Goal: Information Seeking & Learning: Learn about a topic

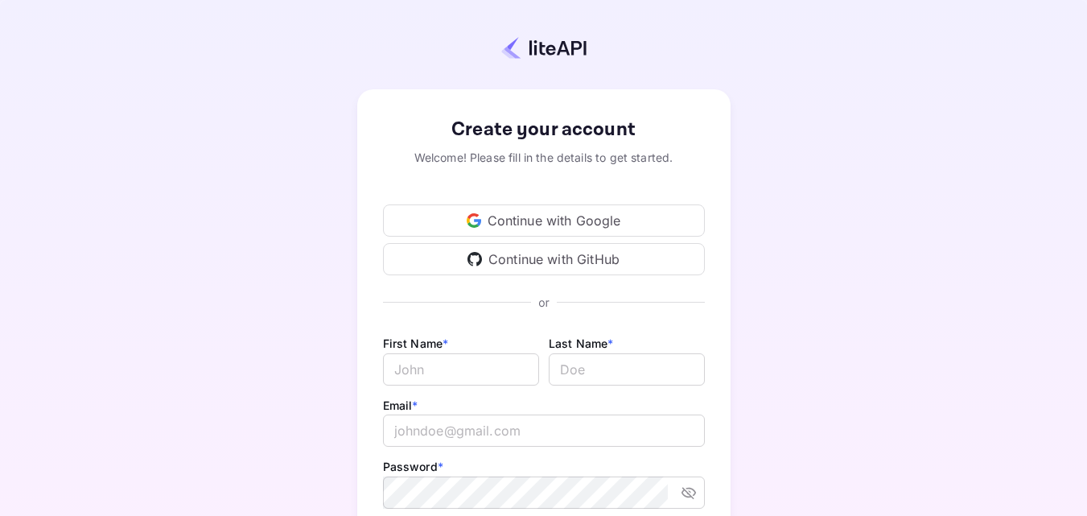
click at [516, 220] on div "Continue with Google" at bounding box center [544, 220] width 322 height 32
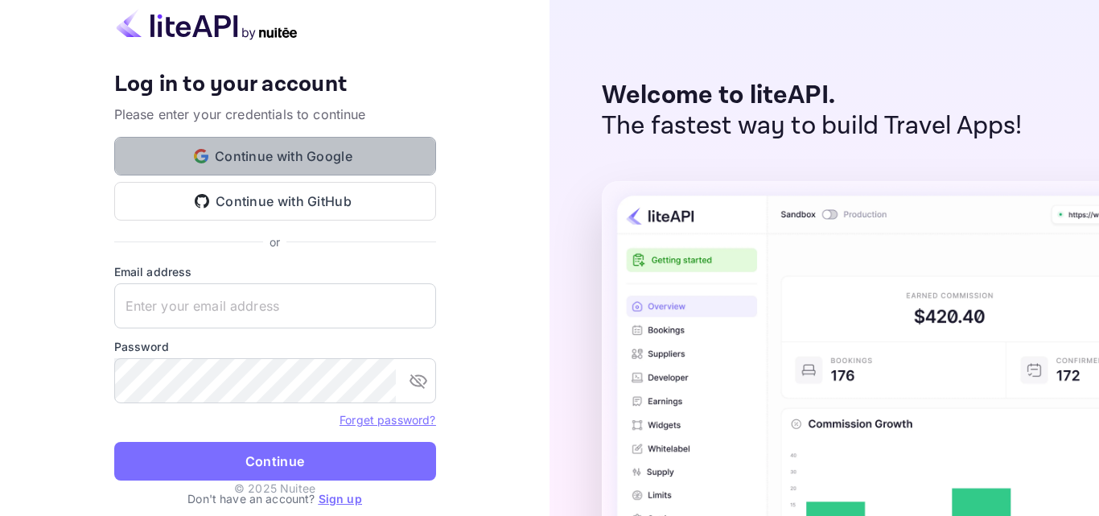
click at [294, 159] on button "Continue with Google" at bounding box center [275, 156] width 322 height 39
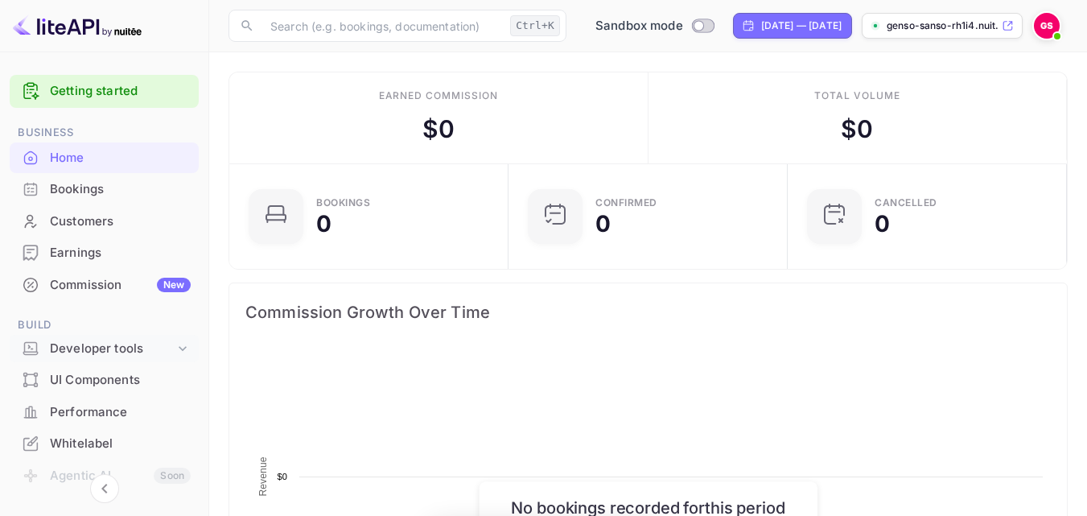
click at [94, 354] on div "Developer tools" at bounding box center [112, 349] width 125 height 19
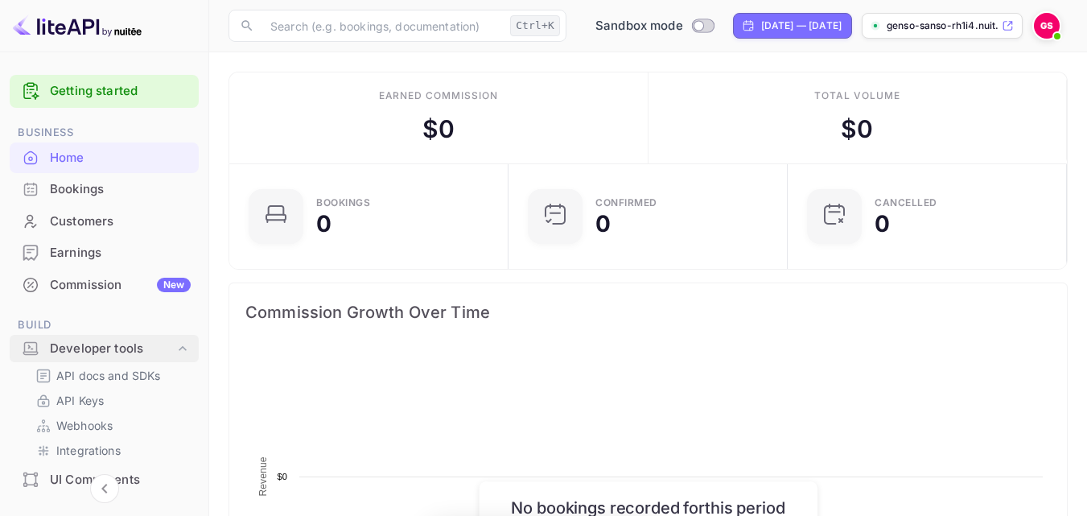
scroll to position [250, 258]
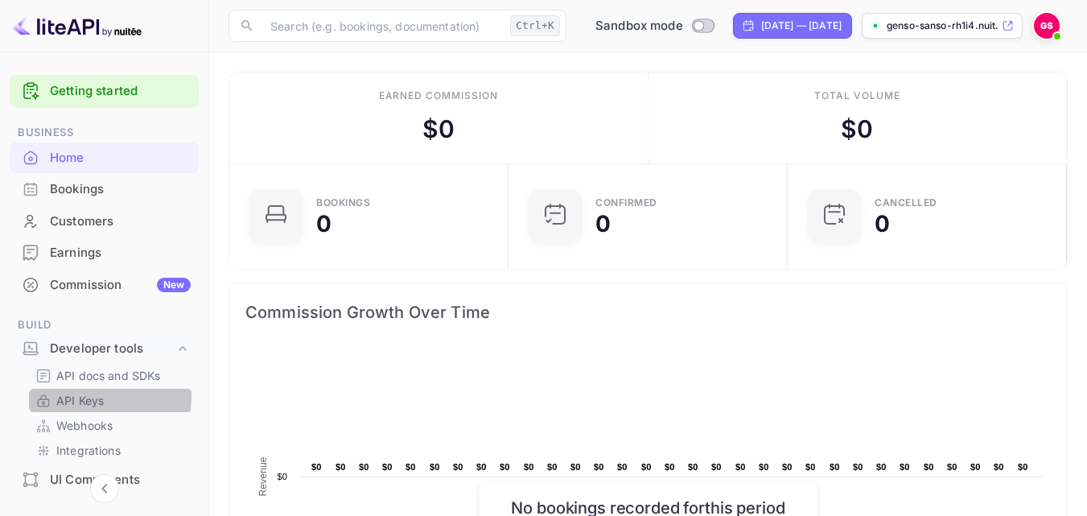
click at [91, 396] on p "API Keys" at bounding box center [79, 400] width 47 height 17
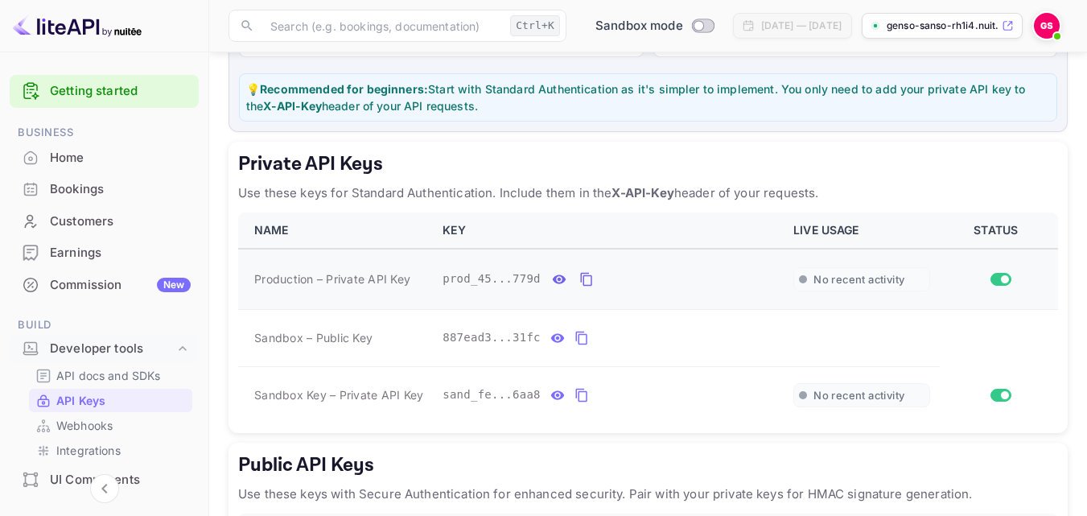
scroll to position [241, 0]
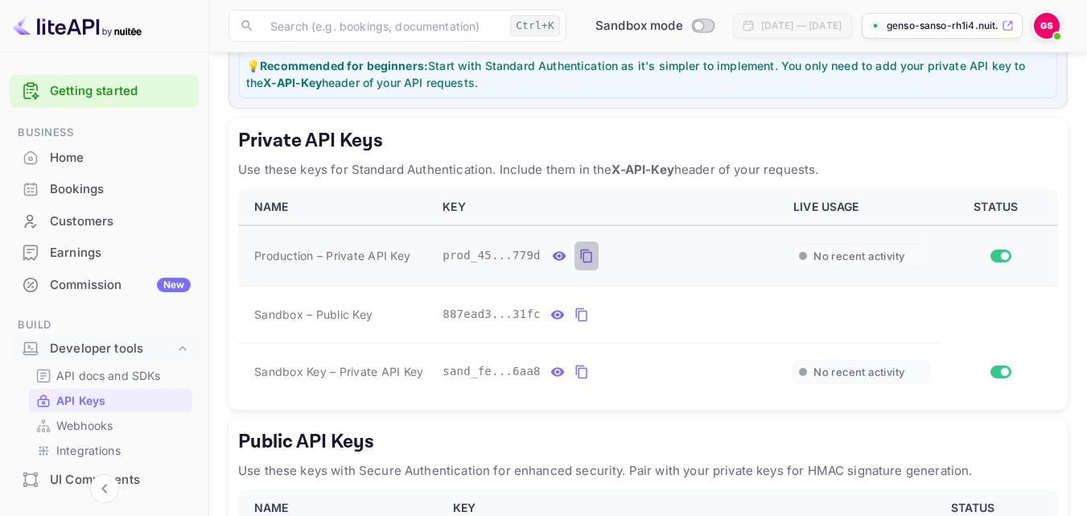
click at [579, 257] on icon "private api keys table" at bounding box center [586, 255] width 14 height 19
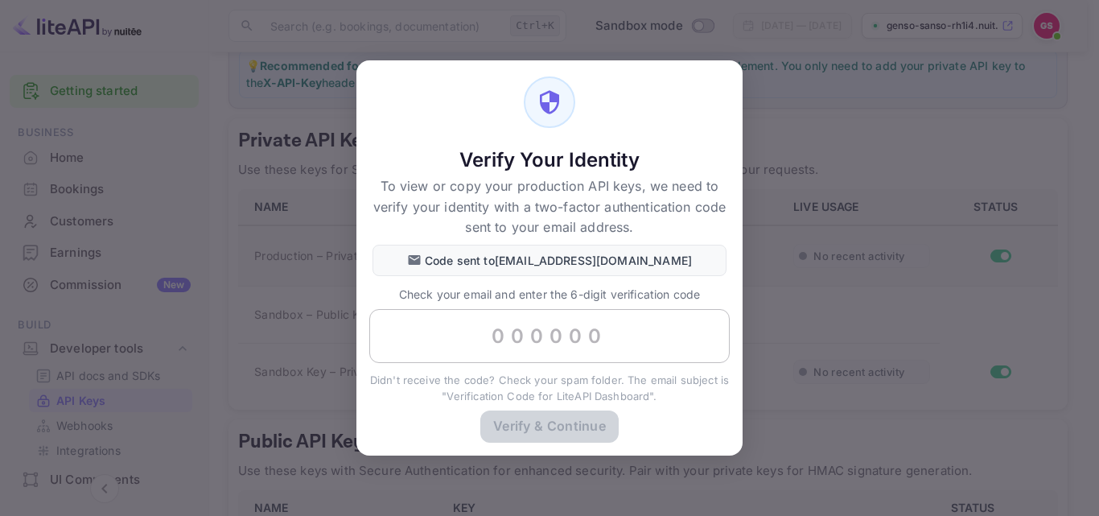
click at [480, 333] on input "text" at bounding box center [549, 336] width 361 height 55
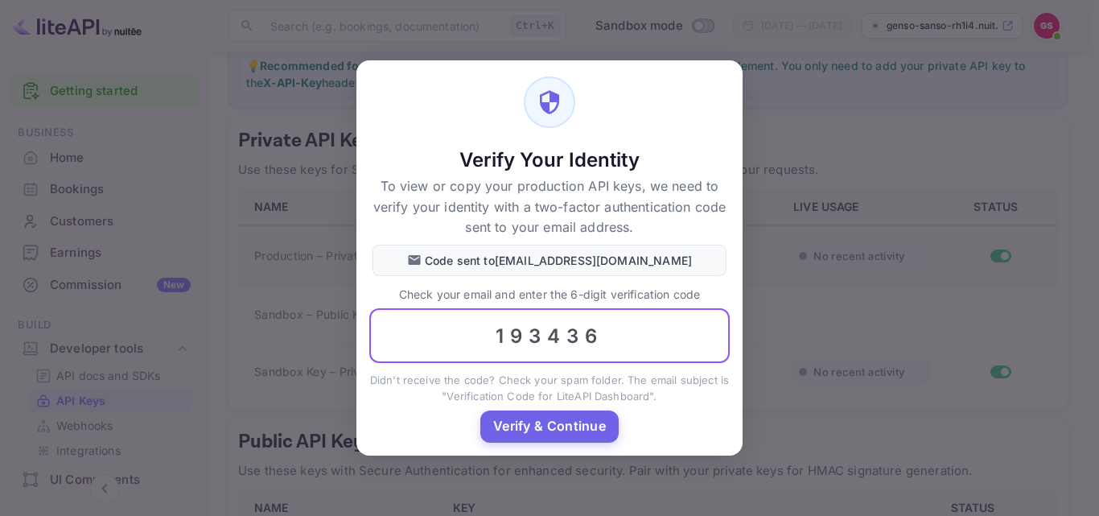
type input "193436"
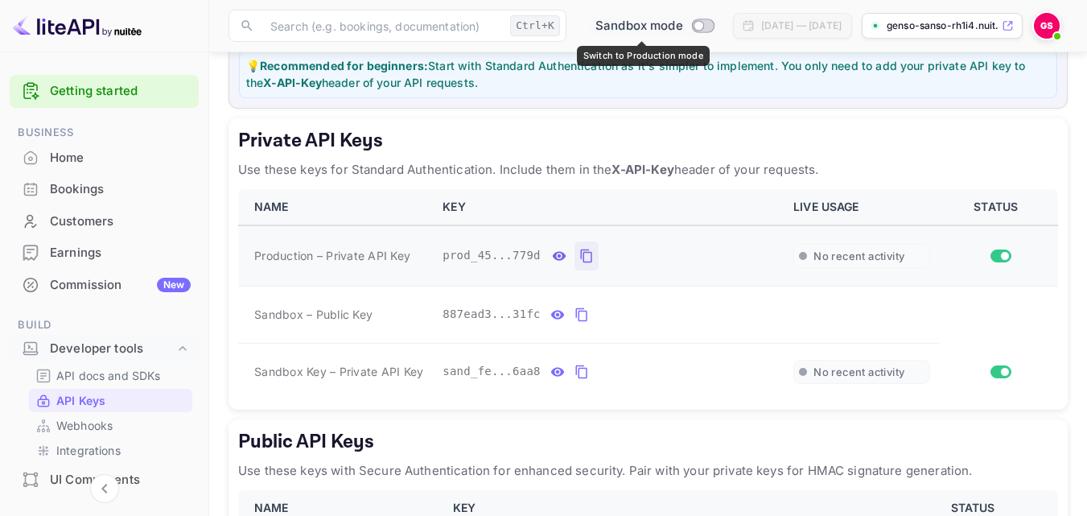
click at [689, 23] on input "Switch to Production mode" at bounding box center [699, 25] width 32 height 10
checkbox input "true"
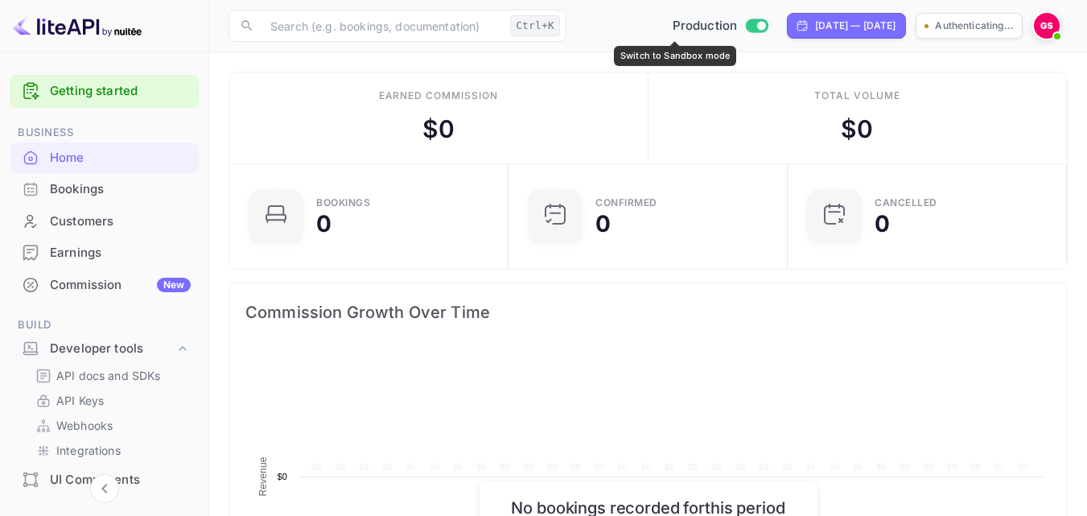
scroll to position [250, 258]
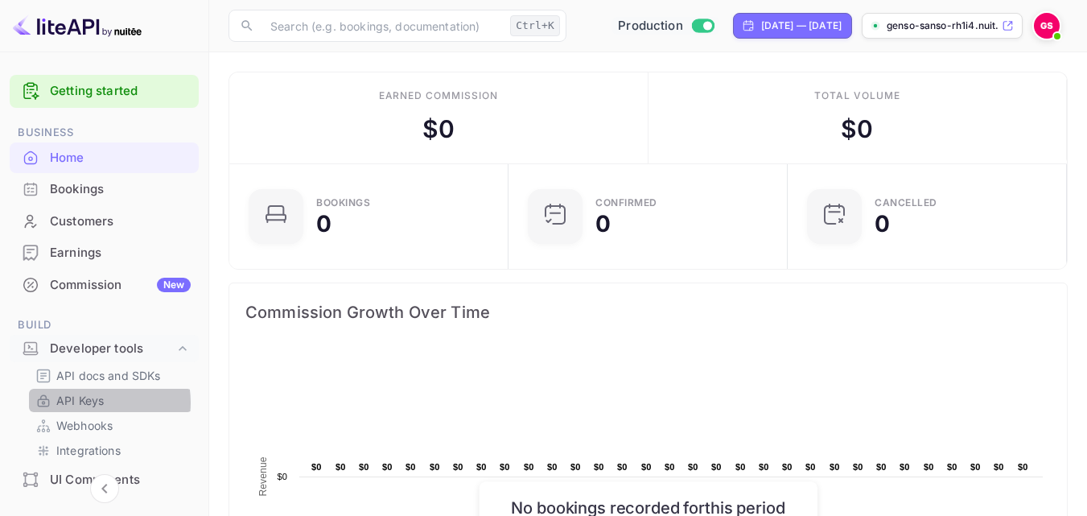
click at [89, 402] on p "API Keys" at bounding box center [79, 400] width 47 height 17
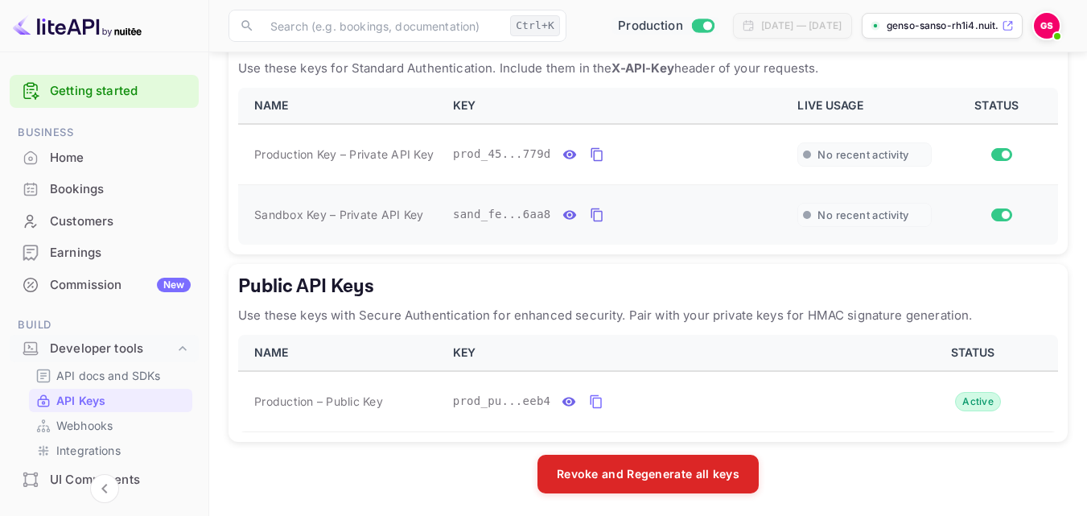
scroll to position [346, 0]
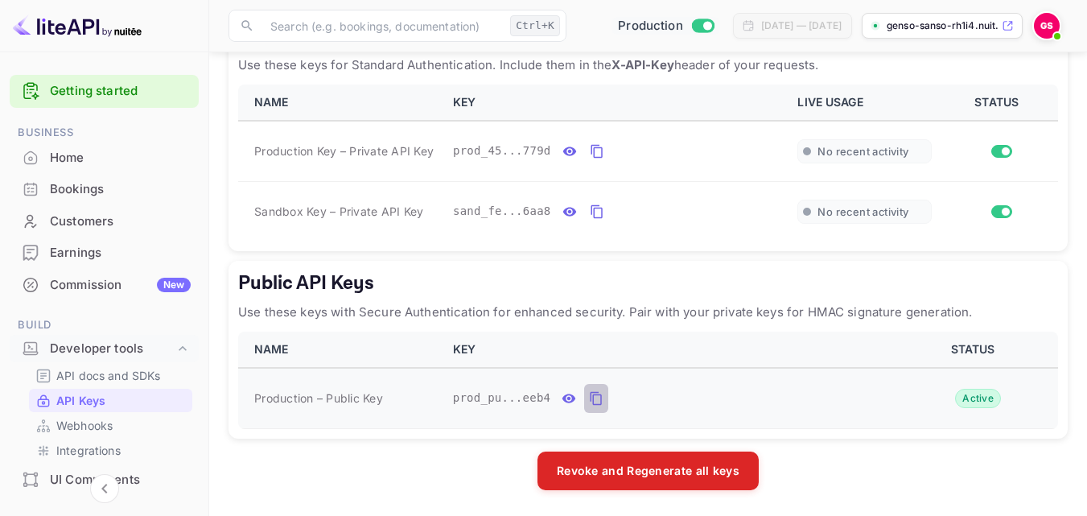
click at [591, 399] on icon "public api keys table" at bounding box center [596, 398] width 14 height 19
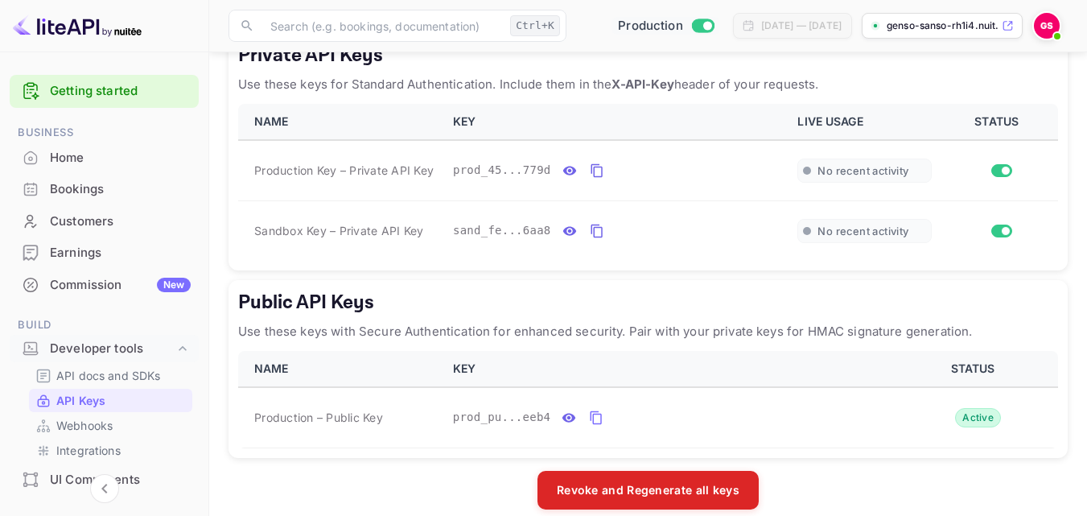
scroll to position [266, 0]
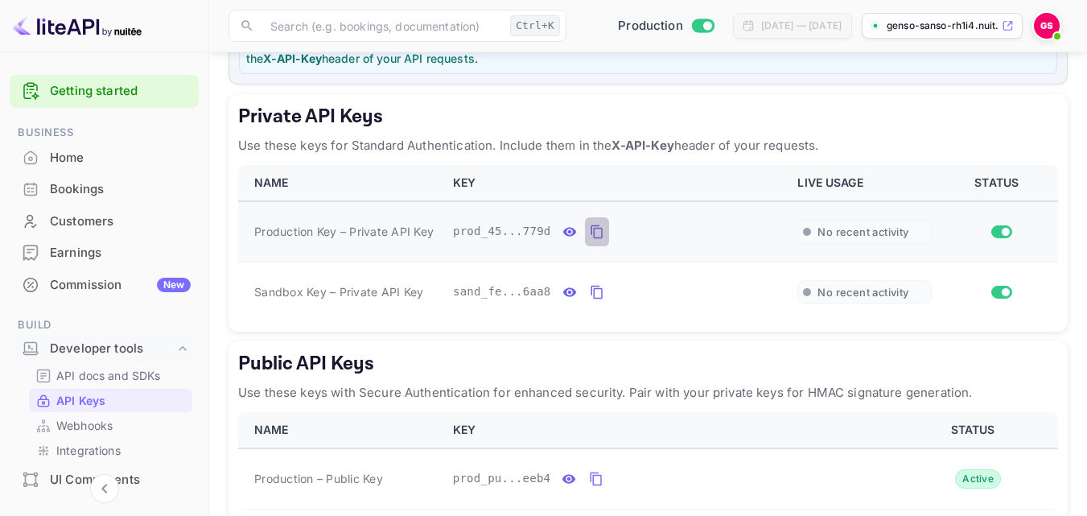
click at [590, 234] on icon "private api keys table" at bounding box center [597, 231] width 14 height 19
click at [590, 291] on icon "private api keys table" at bounding box center [597, 292] width 14 height 19
click at [590, 231] on icon "private api keys table" at bounding box center [597, 231] width 14 height 19
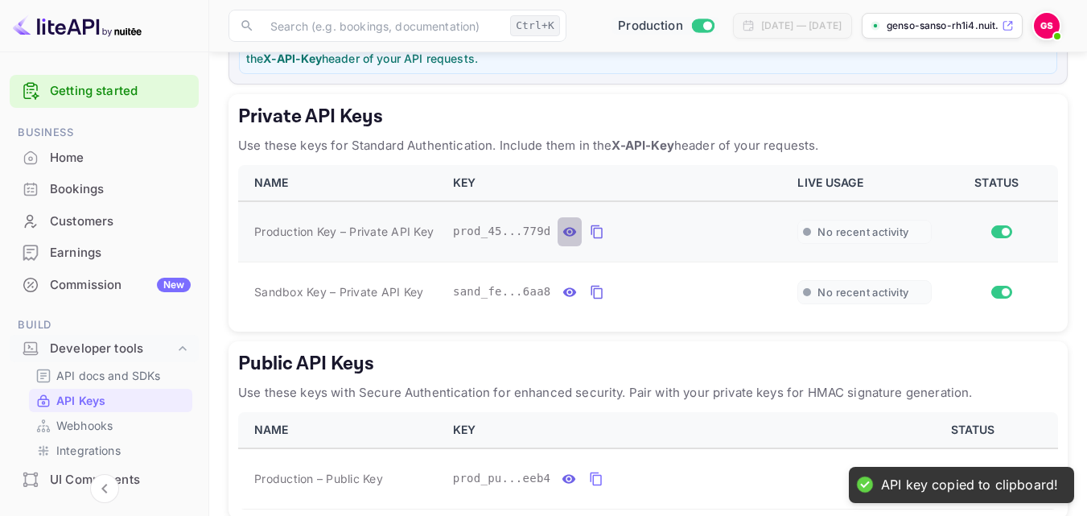
click at [563, 230] on icon "private api keys table" at bounding box center [570, 231] width 14 height 9
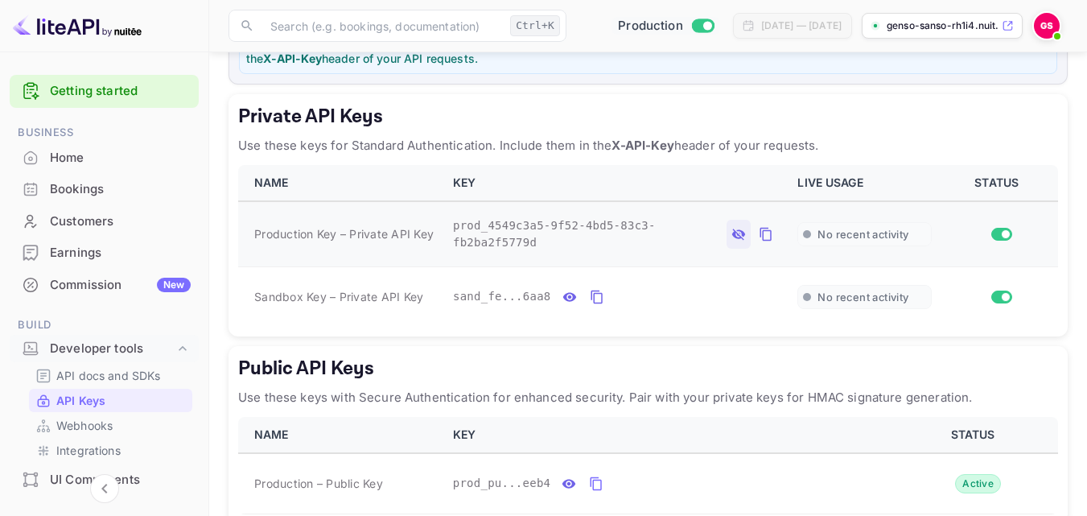
click at [456, 227] on span "prod_4549c3a5-9f52-4bd5-83c3-fb2ba2f5779d" at bounding box center [586, 234] width 267 height 34
drag, startPoint x: 456, startPoint y: 227, endPoint x: 718, endPoint y: 228, distance: 262.4
click at [718, 228] on div "prod_4549c3a5-9f52-4bd5-83c3-fb2ba2f5779d" at bounding box center [615, 234] width 325 height 34
copy span "prod_4549c3a5-9f52-4bd5-83c3-fb2ba2f5779d"
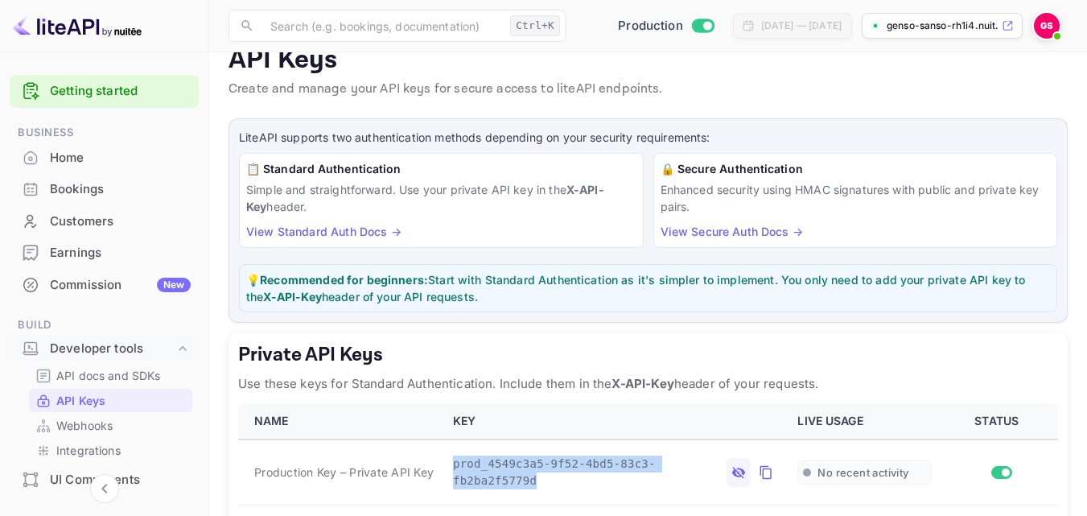
scroll to position [0, 0]
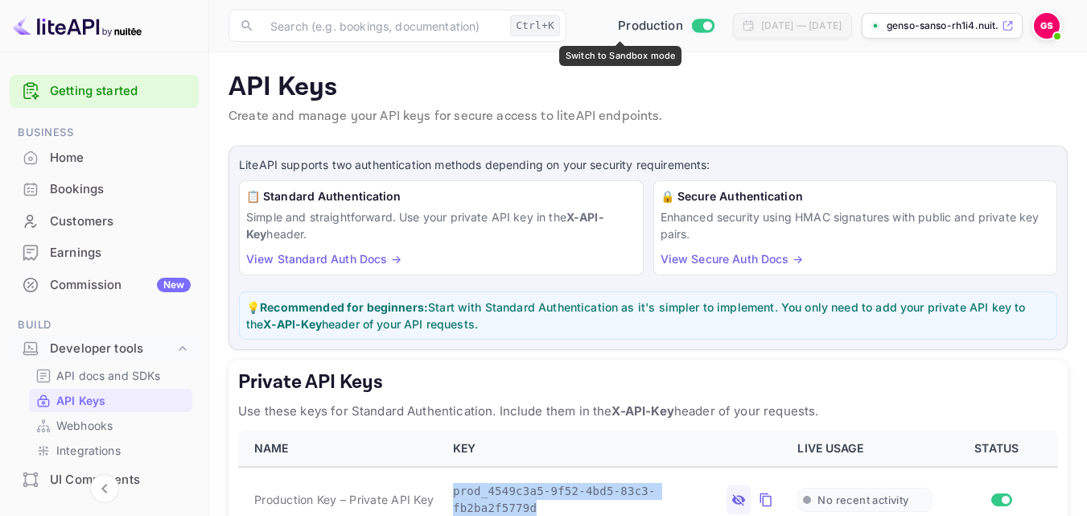
click at [691, 27] on input "Switch to Sandbox mode" at bounding box center [707, 25] width 32 height 10
checkbox input "false"
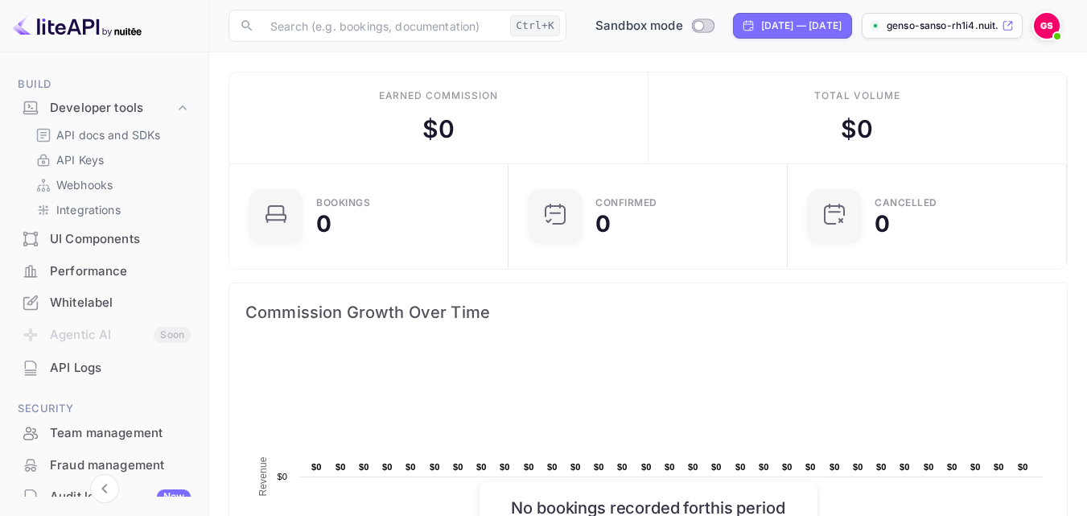
scroll to position [241, 0]
click at [84, 155] on p "API Keys" at bounding box center [79, 159] width 47 height 17
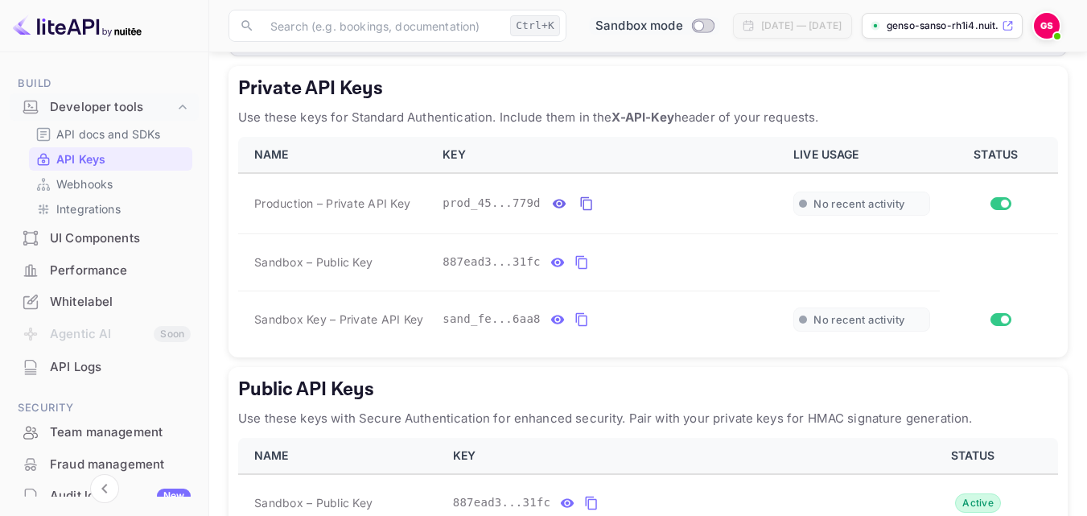
scroll to position [322, 0]
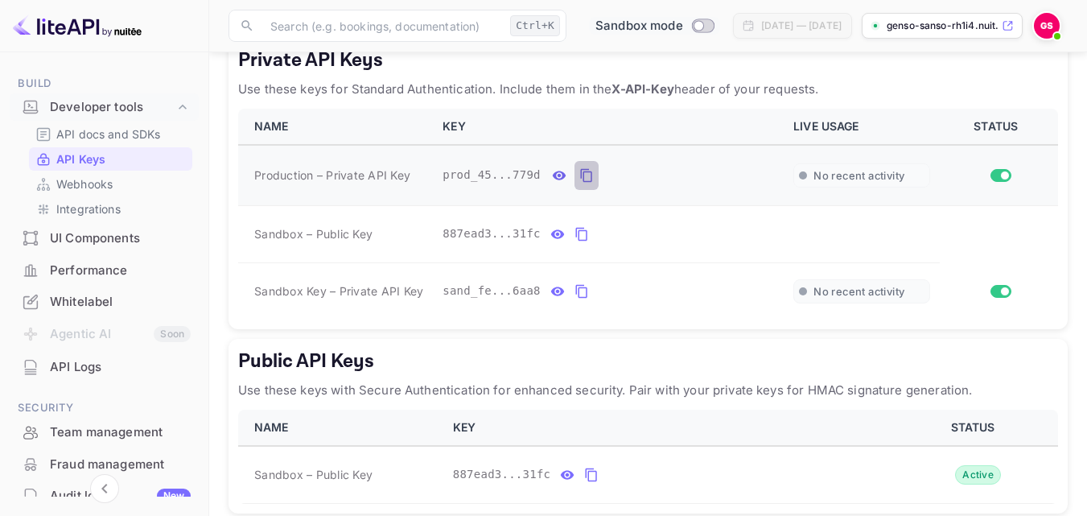
click at [579, 176] on icon "private api keys table" at bounding box center [586, 175] width 14 height 19
click at [575, 233] on icon "private api keys table" at bounding box center [582, 234] width 14 height 19
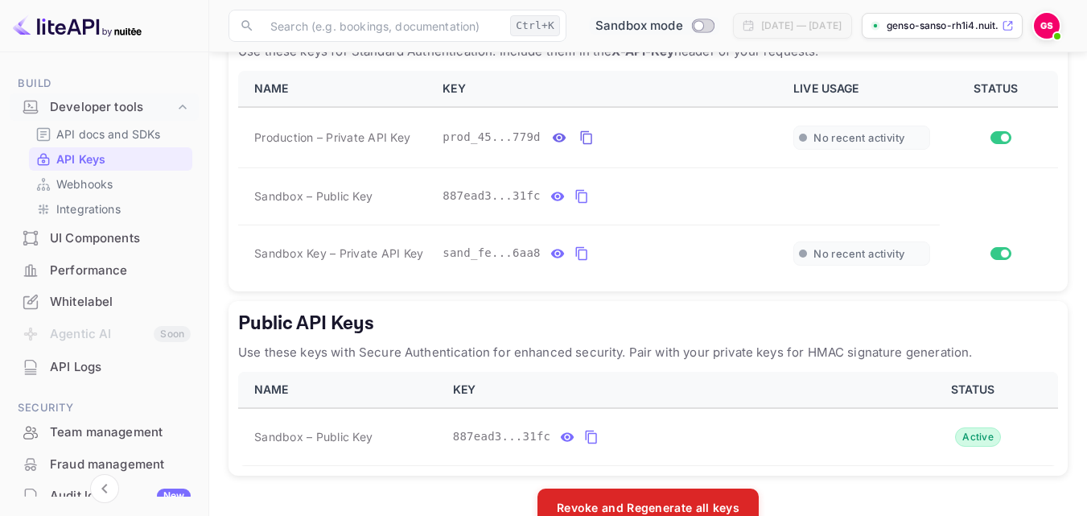
scroll to position [397, 0]
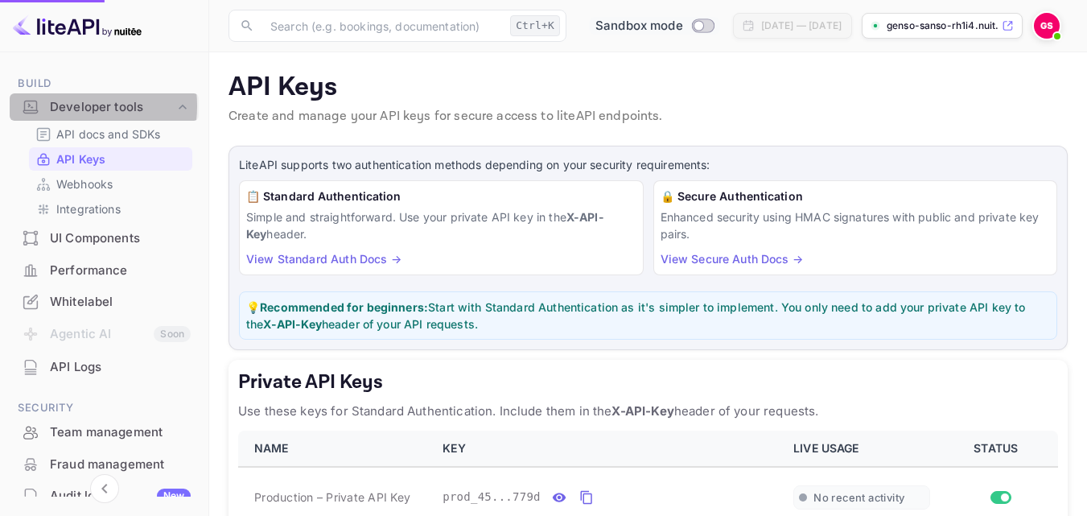
click at [69, 105] on div "Developer tools" at bounding box center [112, 107] width 125 height 19
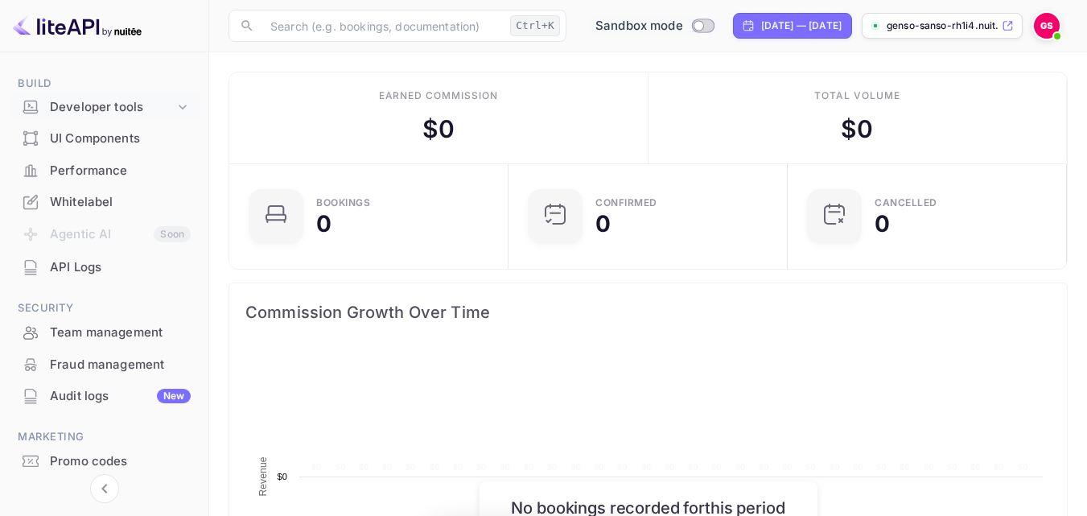
scroll to position [250, 258]
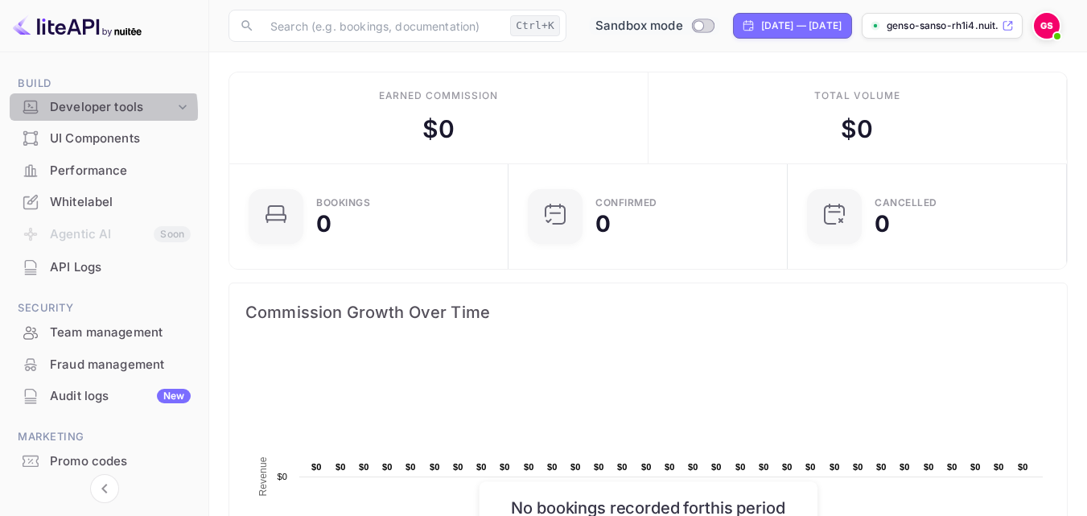
click at [91, 111] on div "Developer tools" at bounding box center [112, 107] width 125 height 19
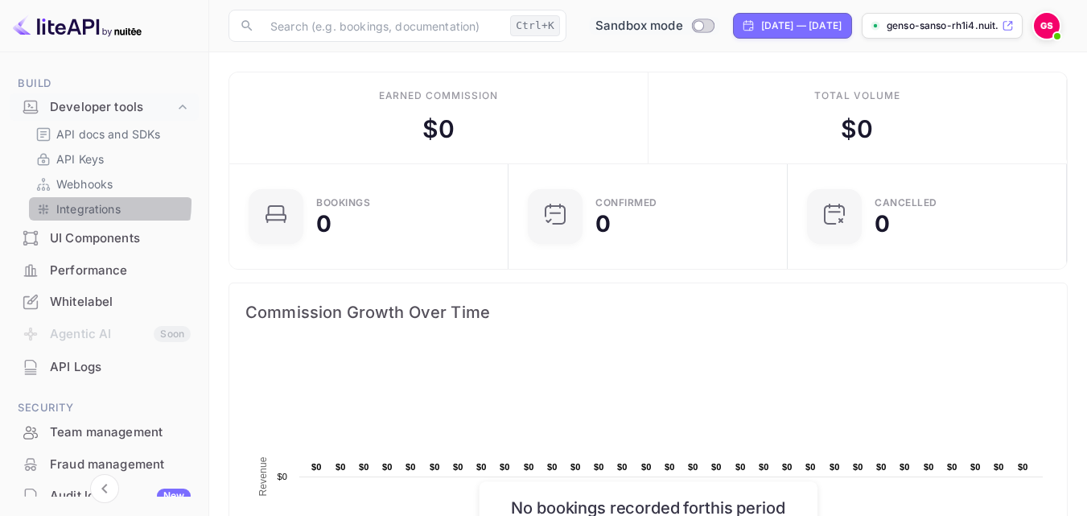
click at [85, 204] on p "Integrations" at bounding box center [88, 208] width 64 height 17
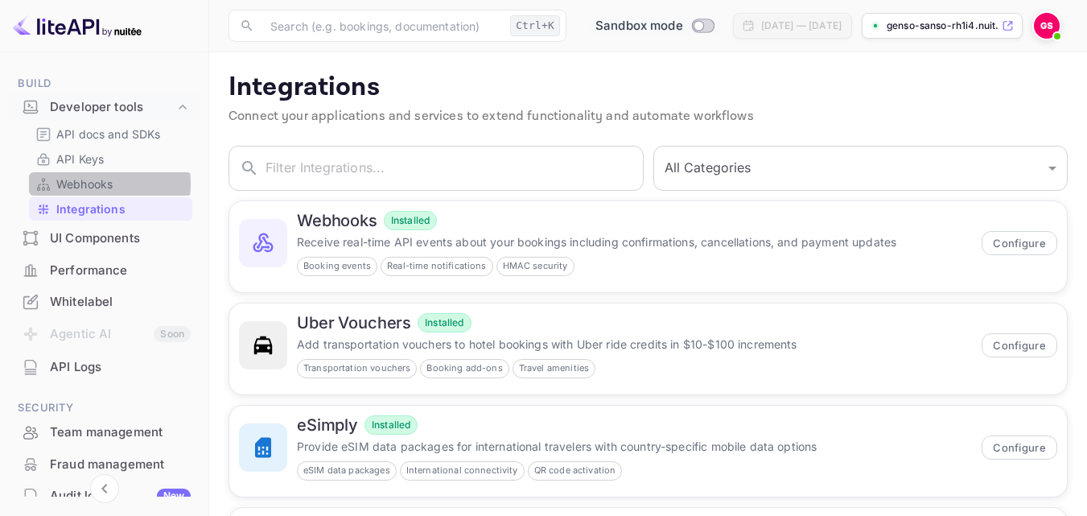
click at [78, 184] on p "Webhooks" at bounding box center [84, 183] width 56 height 17
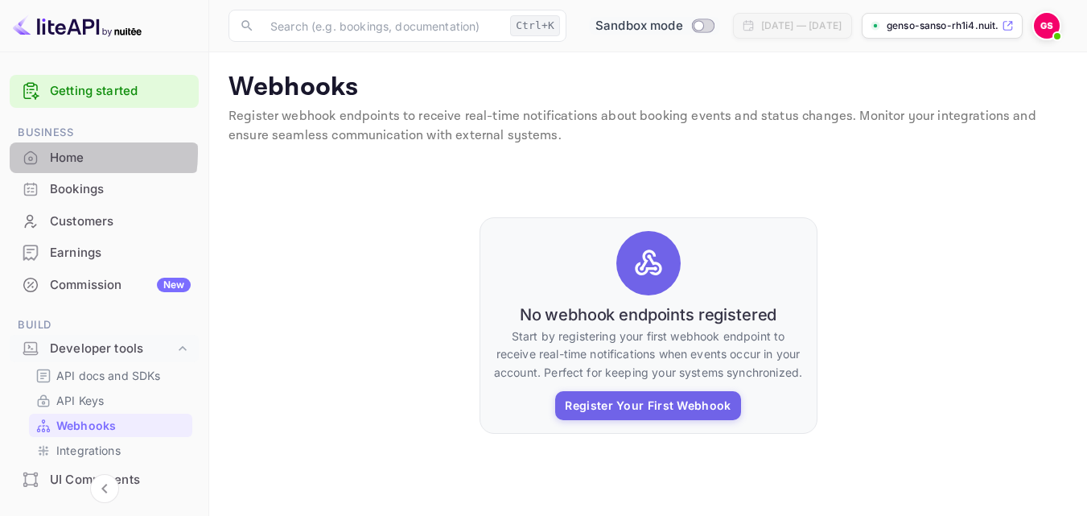
click at [60, 152] on div "Home" at bounding box center [120, 158] width 141 height 19
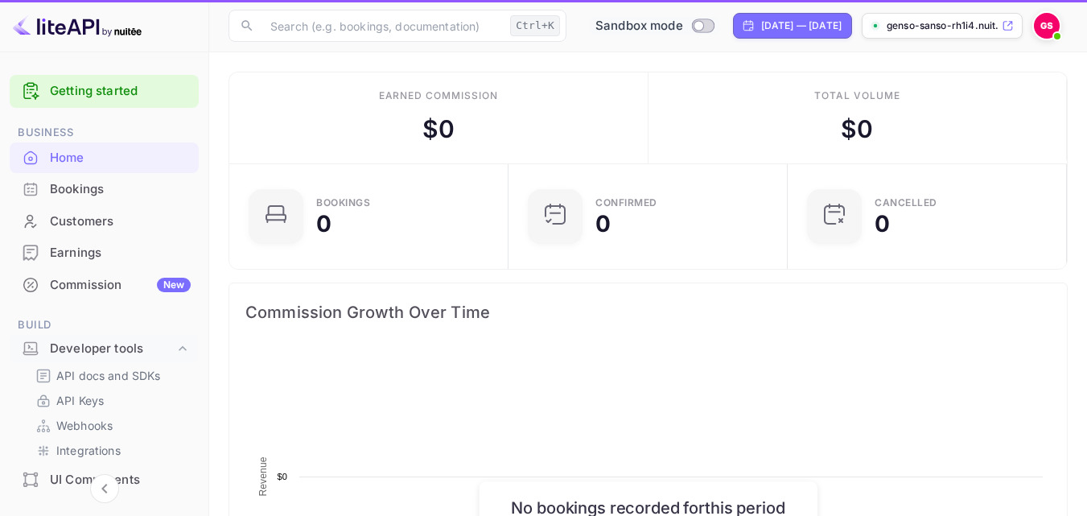
scroll to position [250, 258]
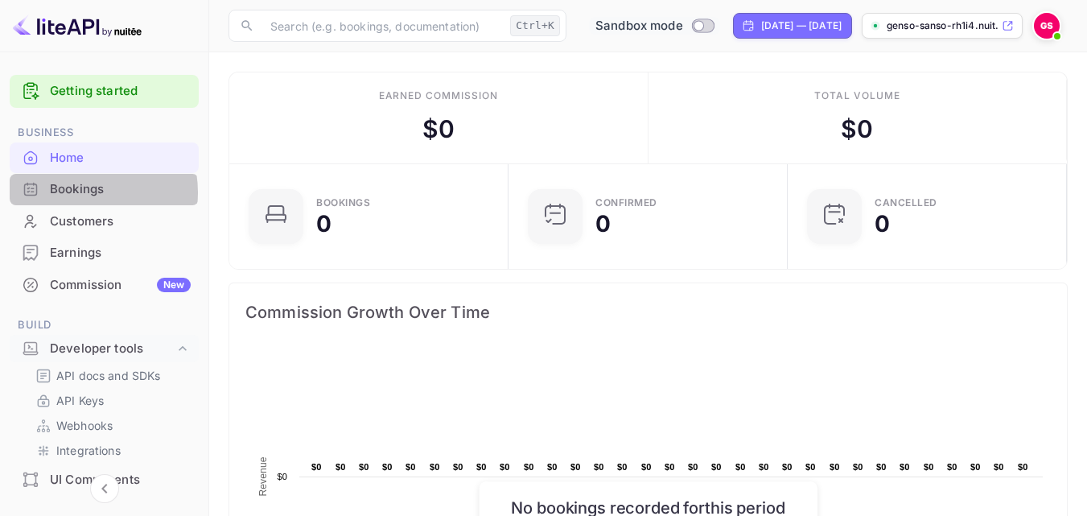
click at [77, 192] on div "Bookings" at bounding box center [120, 189] width 141 height 19
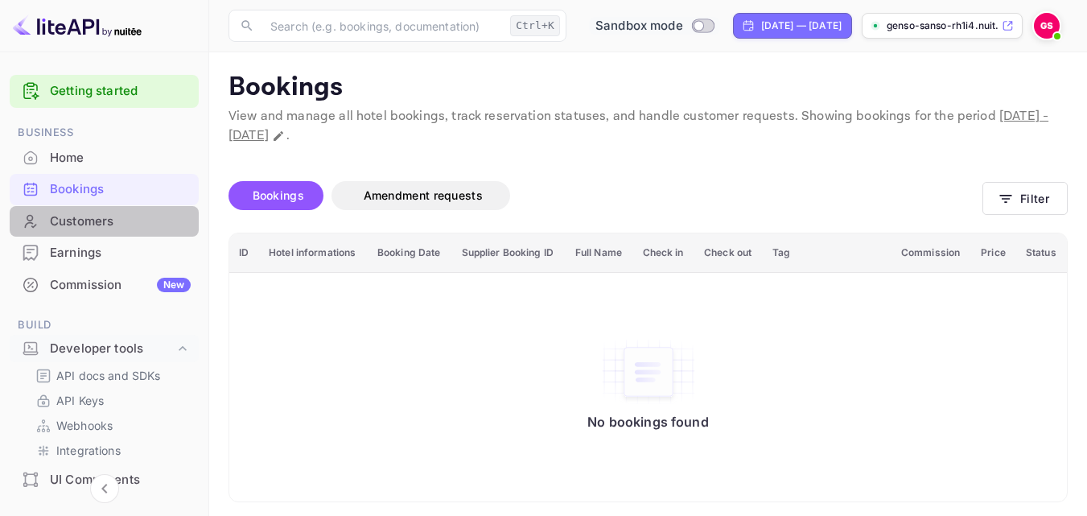
click at [105, 221] on div "Customers" at bounding box center [120, 221] width 141 height 19
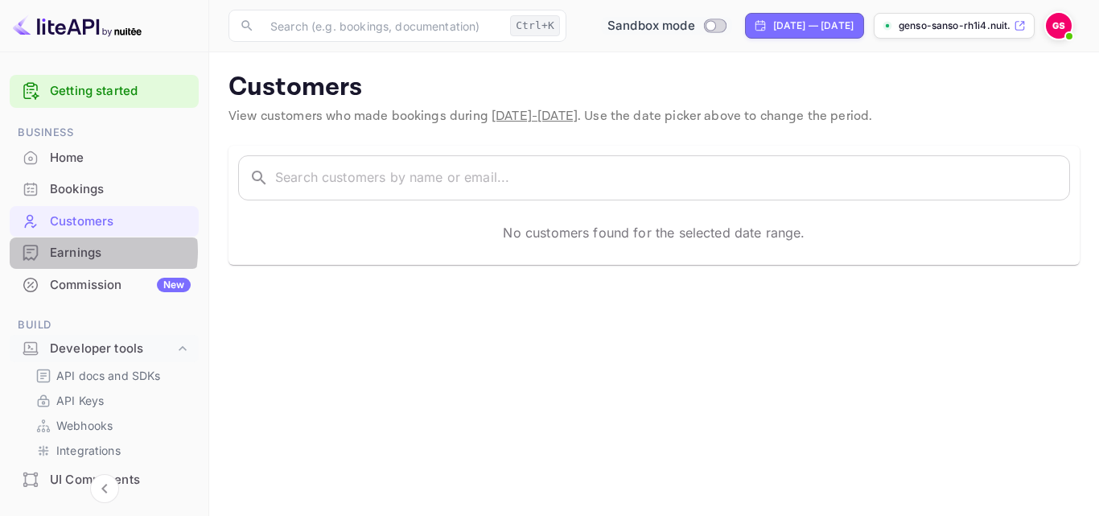
click at [88, 251] on div "Earnings" at bounding box center [120, 253] width 141 height 19
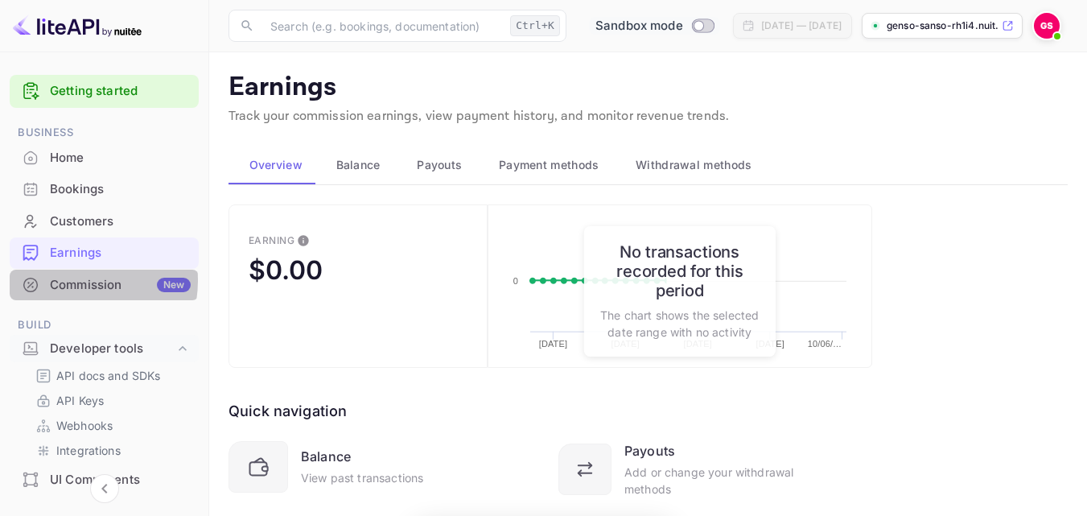
click at [77, 280] on div "Commission New" at bounding box center [120, 285] width 141 height 19
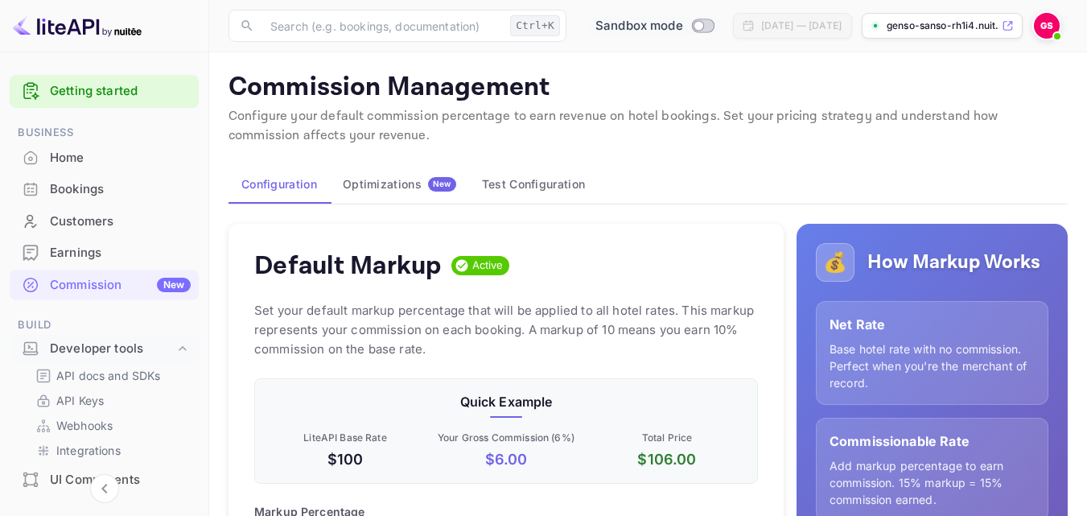
scroll to position [274, 492]
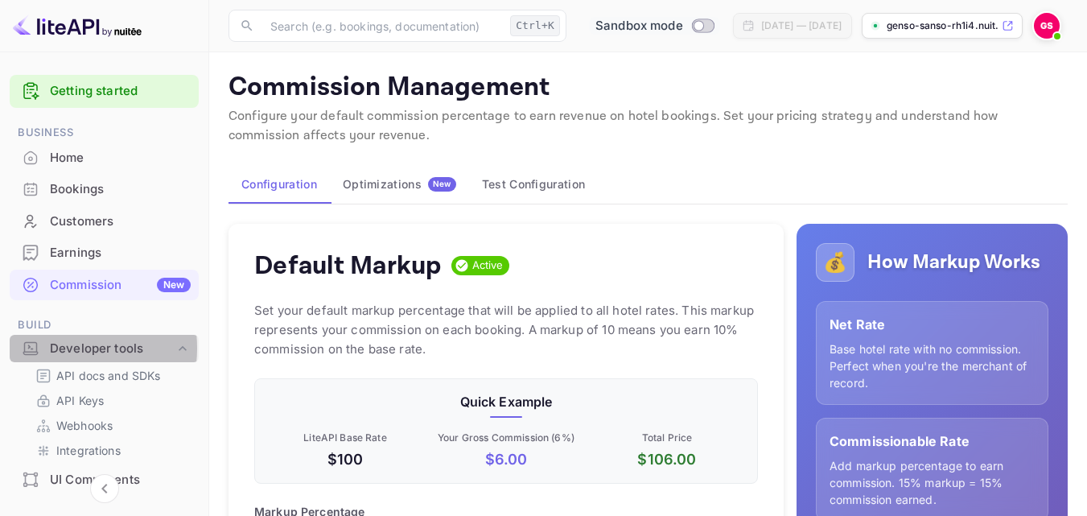
click at [68, 348] on div "Developer tools" at bounding box center [112, 349] width 125 height 19
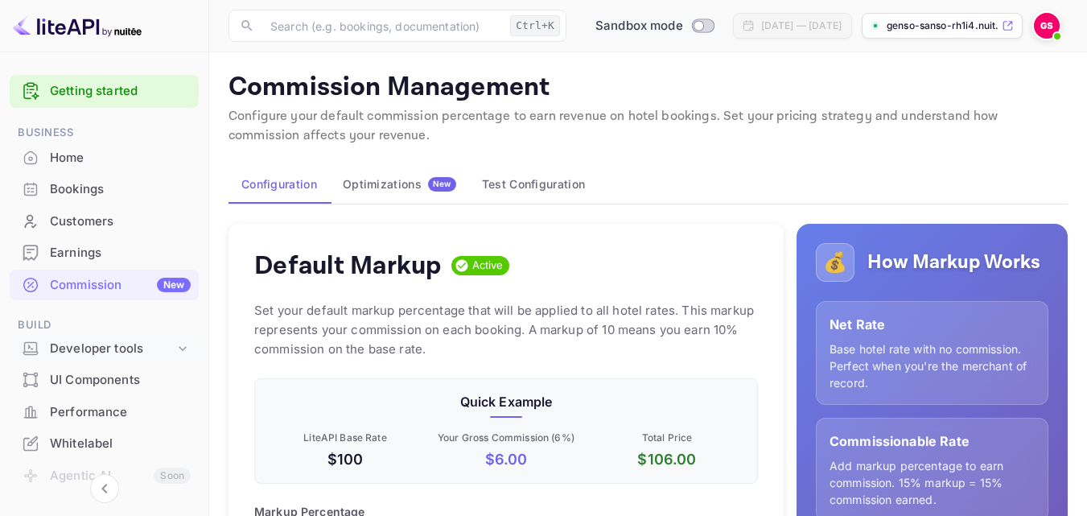
click at [65, 352] on div "Developer tools" at bounding box center [112, 349] width 125 height 19
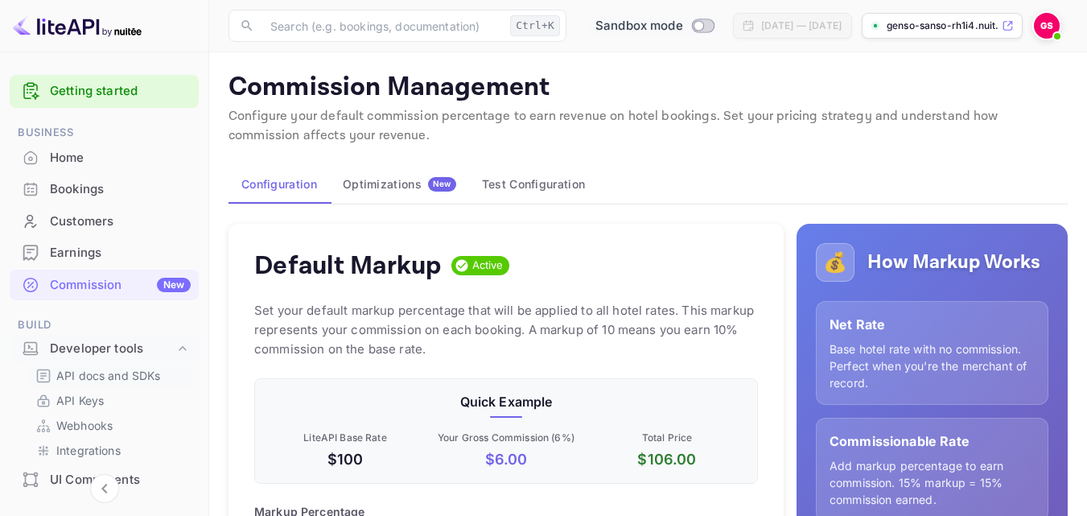
click at [71, 369] on p "API docs and SDKs" at bounding box center [108, 375] width 105 height 17
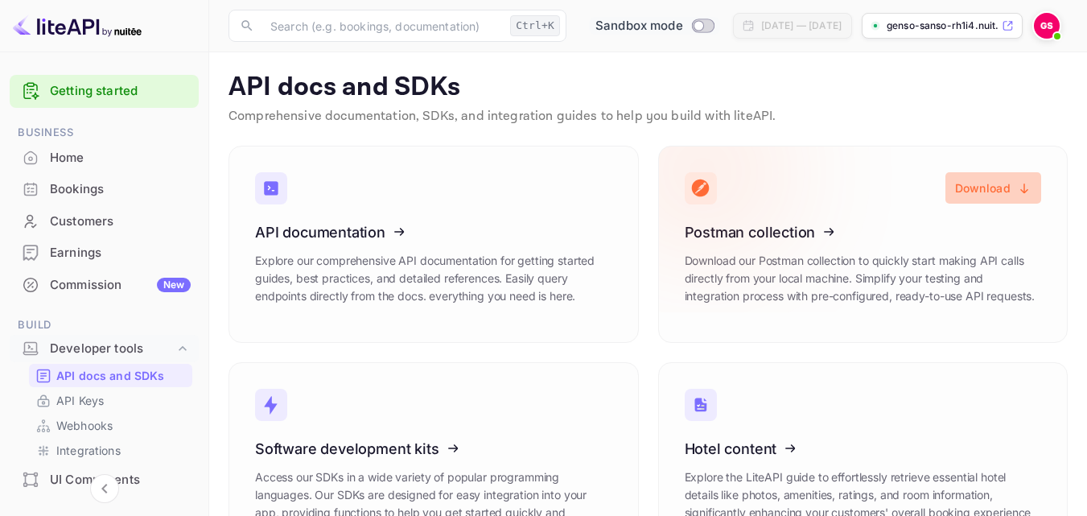
click at [968, 190] on button "Download" at bounding box center [994, 187] width 96 height 31
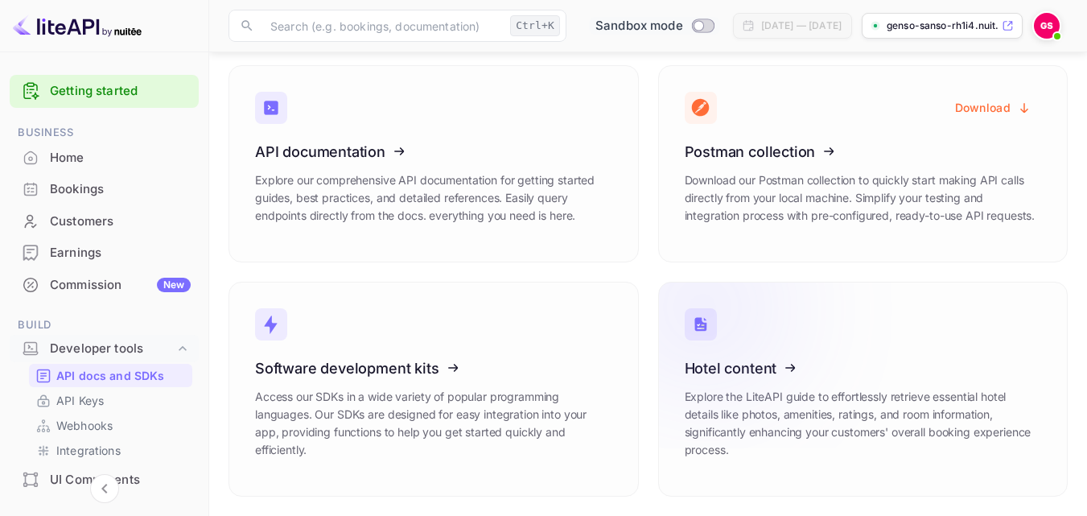
click at [789, 378] on icon at bounding box center [784, 366] width 250 height 166
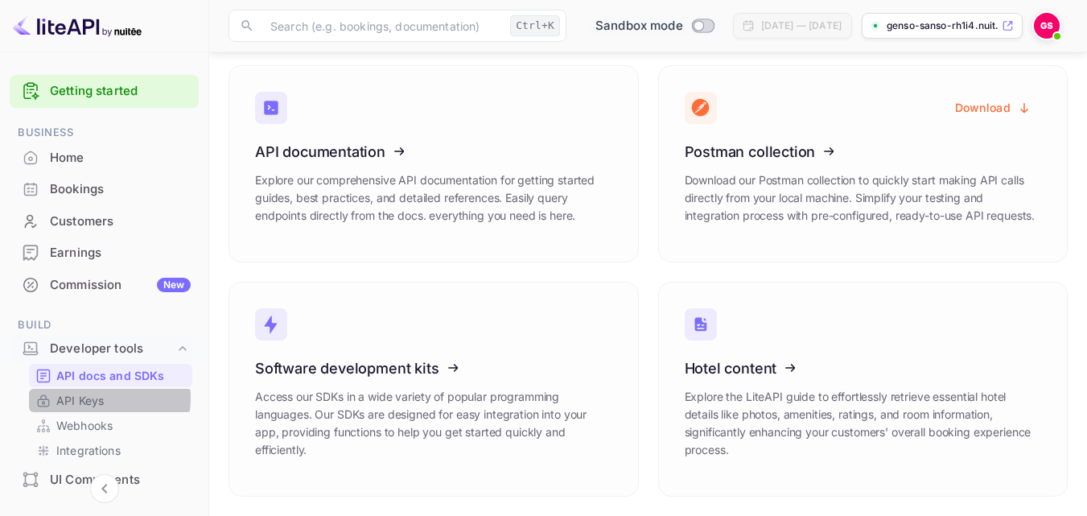
click at [89, 398] on p "API Keys" at bounding box center [79, 400] width 47 height 17
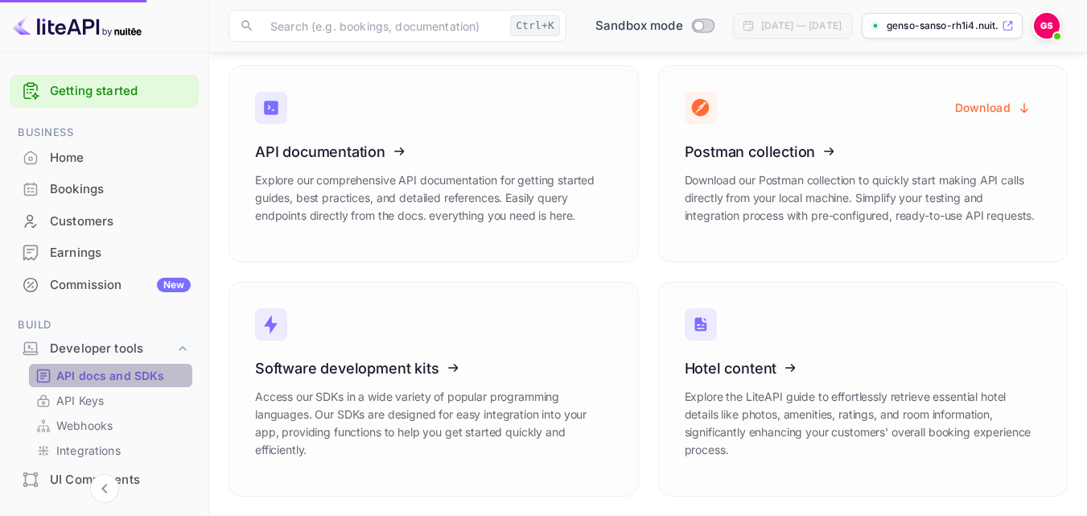
click at [110, 373] on p "API docs and SDKs" at bounding box center [110, 375] width 109 height 17
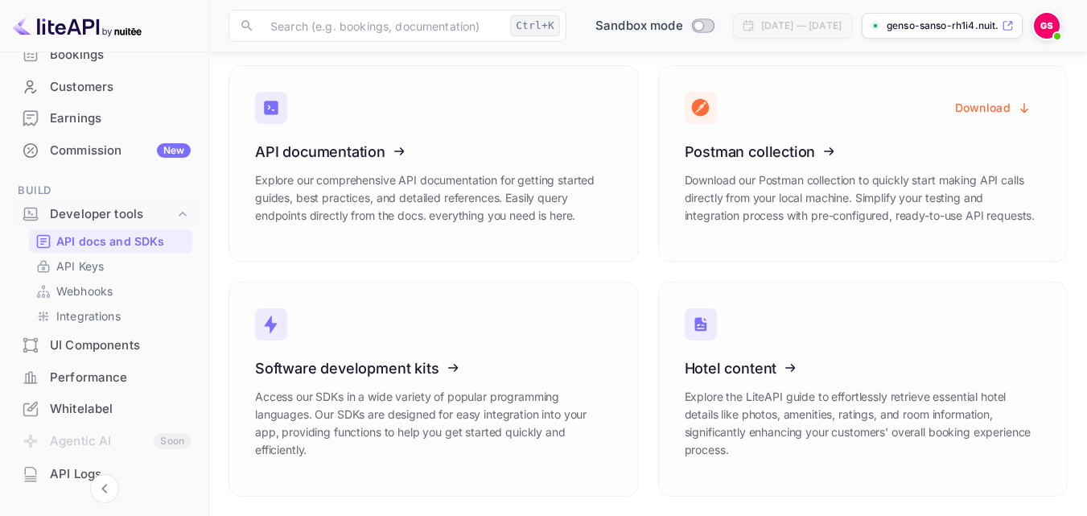
scroll to position [161, 0]
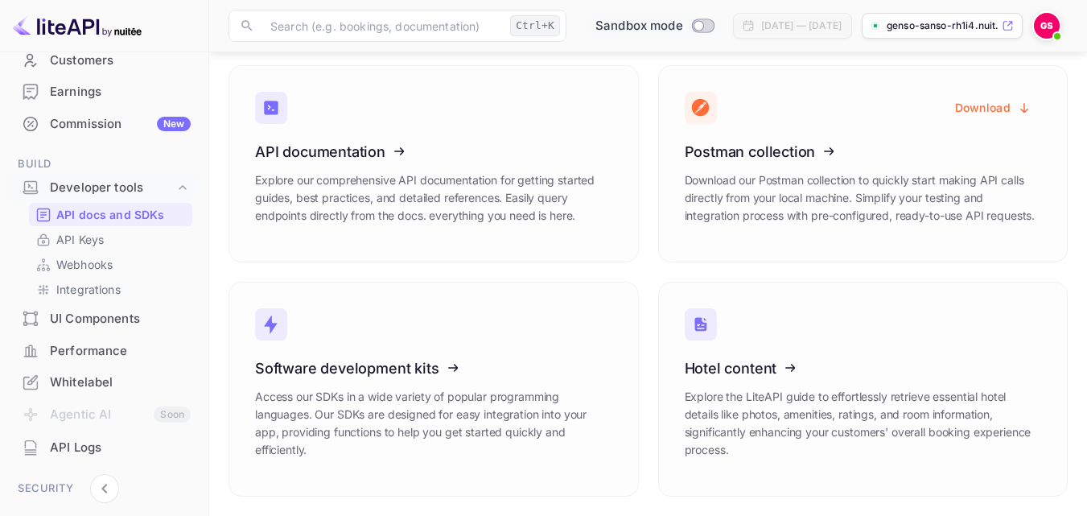
click at [118, 314] on div "UI Components" at bounding box center [120, 319] width 141 height 19
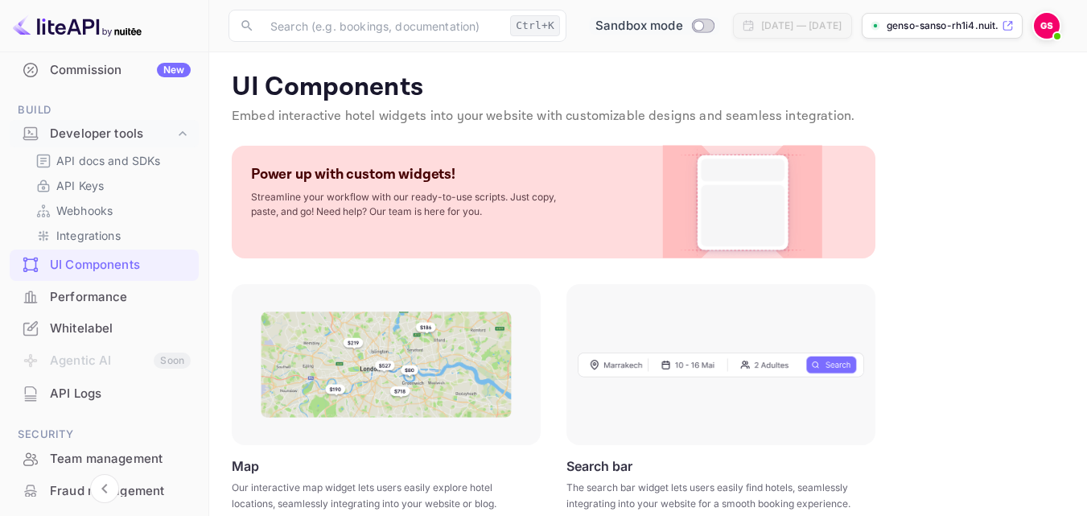
scroll to position [151, 0]
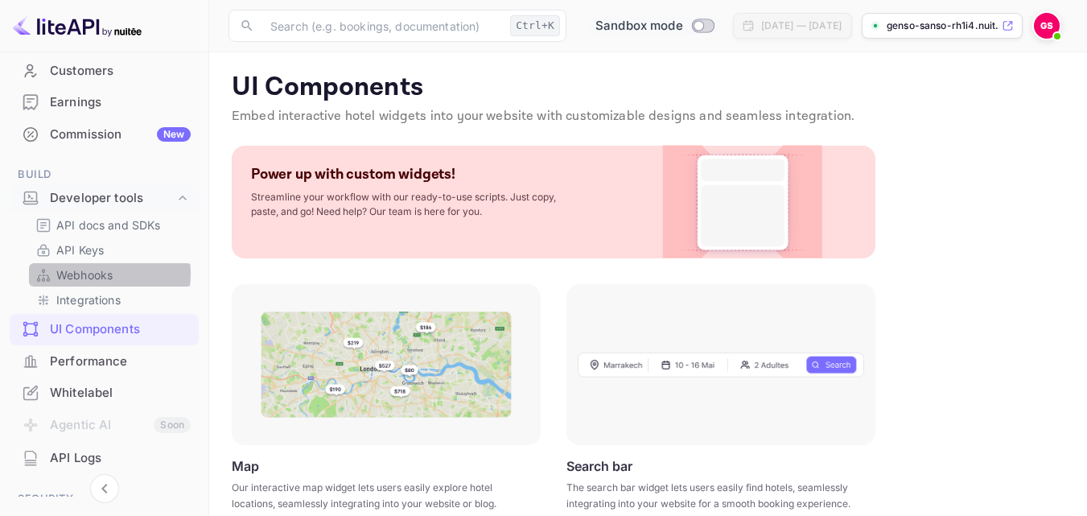
click at [89, 274] on p "Webhooks" at bounding box center [84, 274] width 56 height 17
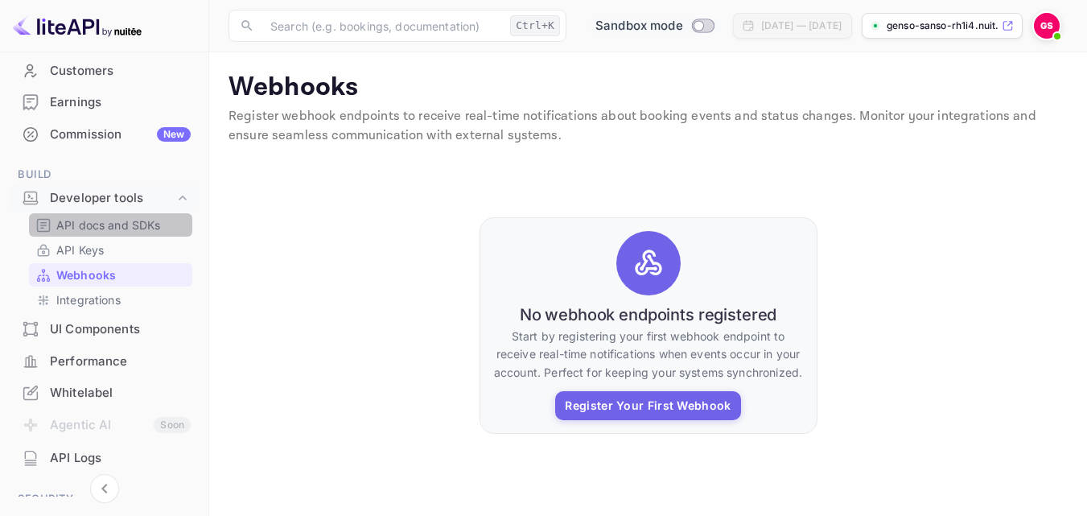
click at [111, 225] on p "API docs and SDKs" at bounding box center [108, 225] width 105 height 17
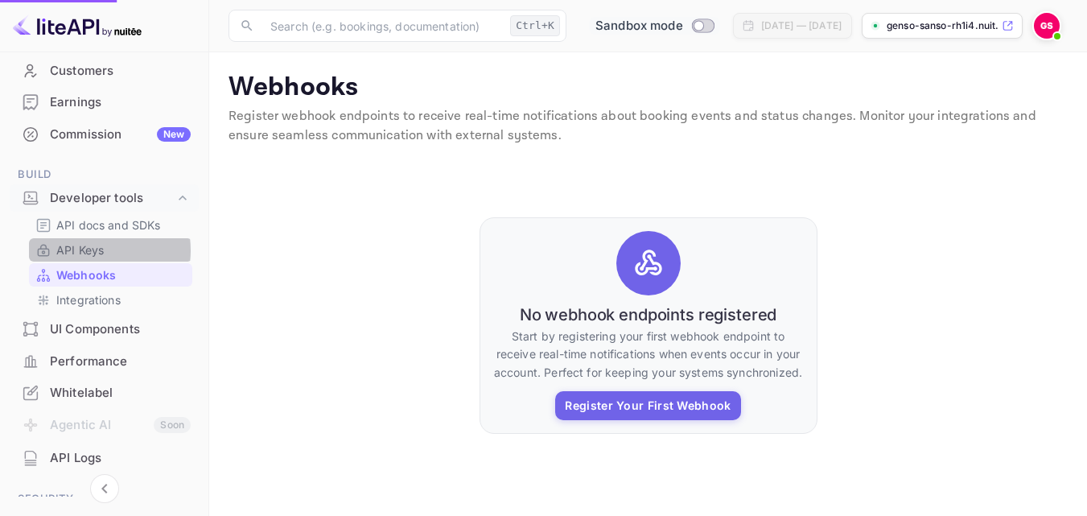
click at [89, 250] on p "API Keys" at bounding box center [79, 249] width 47 height 17
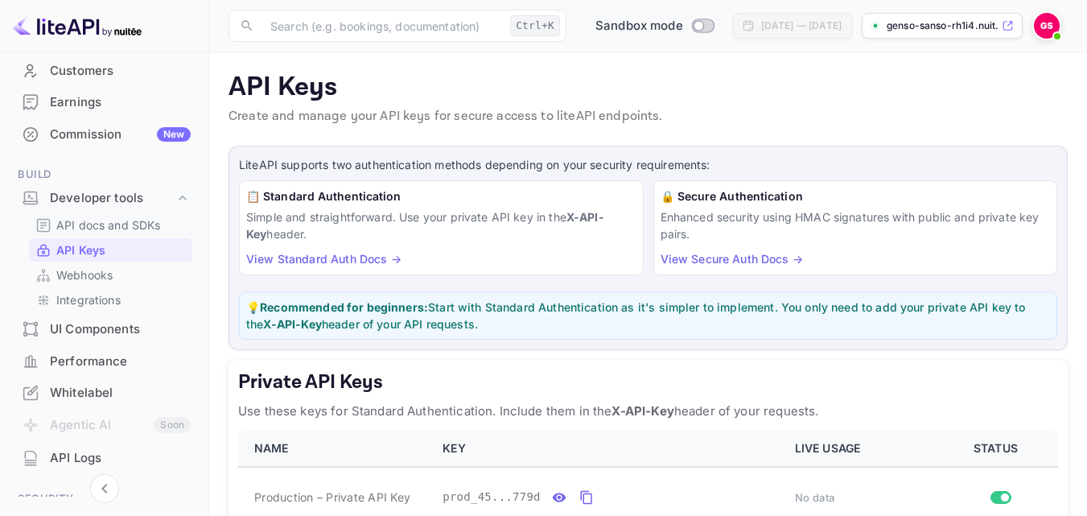
click at [114, 224] on p "API docs and SDKs" at bounding box center [108, 225] width 105 height 17
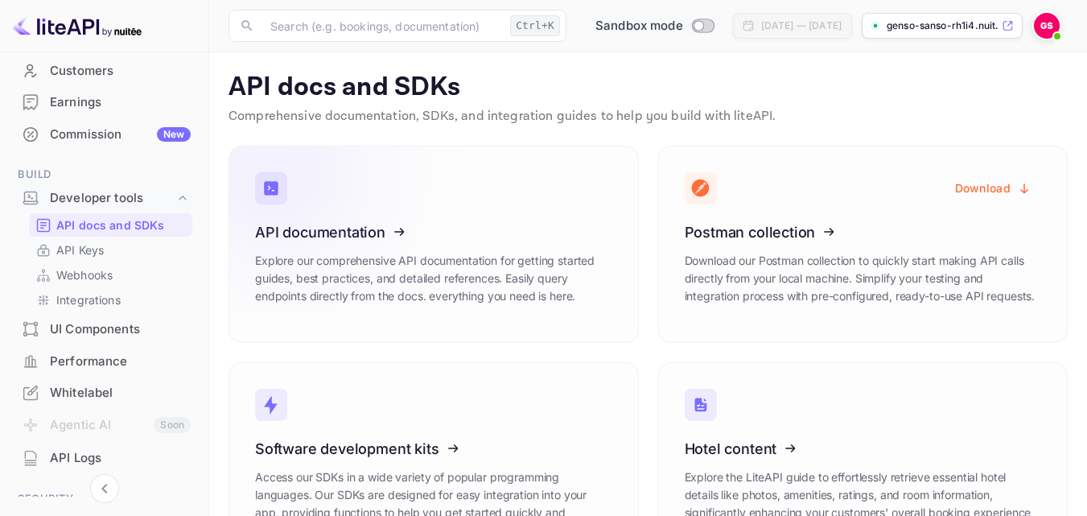
click at [452, 246] on icon at bounding box center [354, 229] width 250 height 166
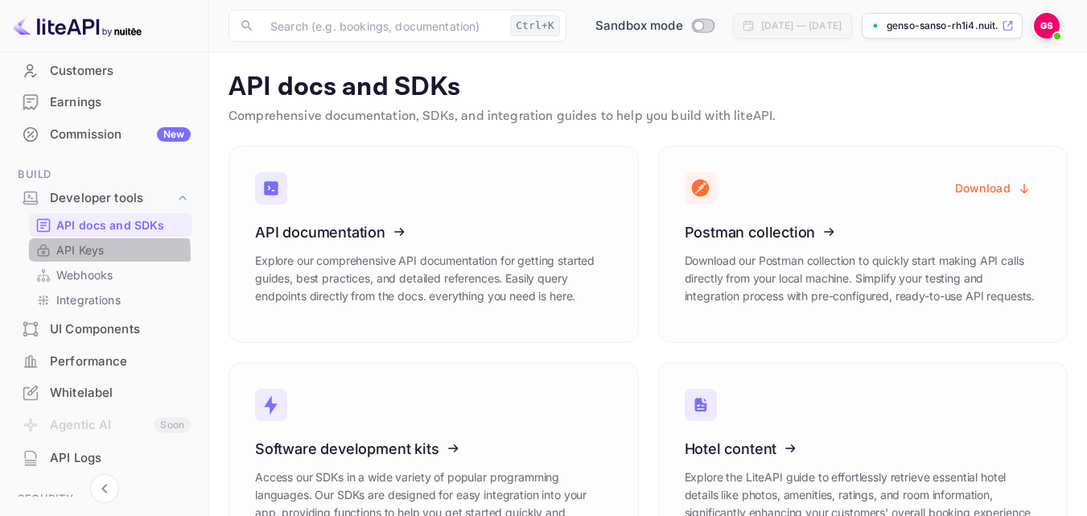
click at [64, 254] on p "API Keys" at bounding box center [79, 249] width 47 height 17
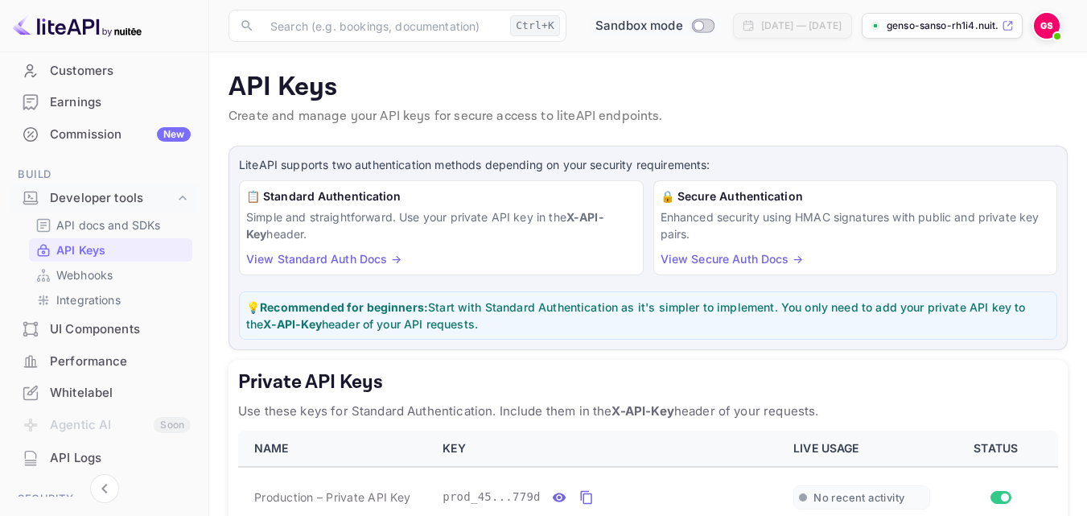
click at [320, 258] on link "View Standard Auth Docs →" at bounding box center [323, 259] width 155 height 14
click at [336, 259] on link "View Standard Auth Docs →" at bounding box center [323, 259] width 155 height 14
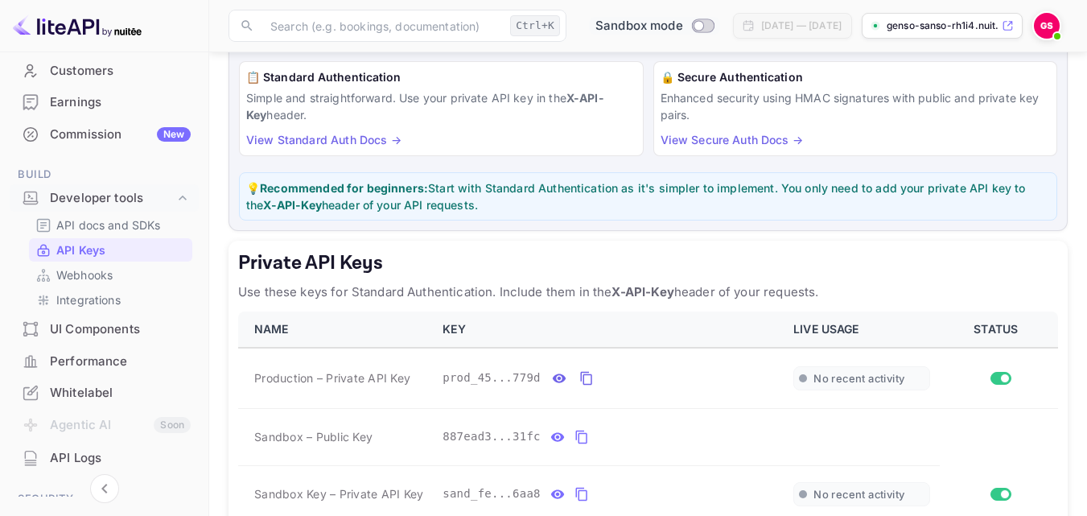
scroll to position [75, 0]
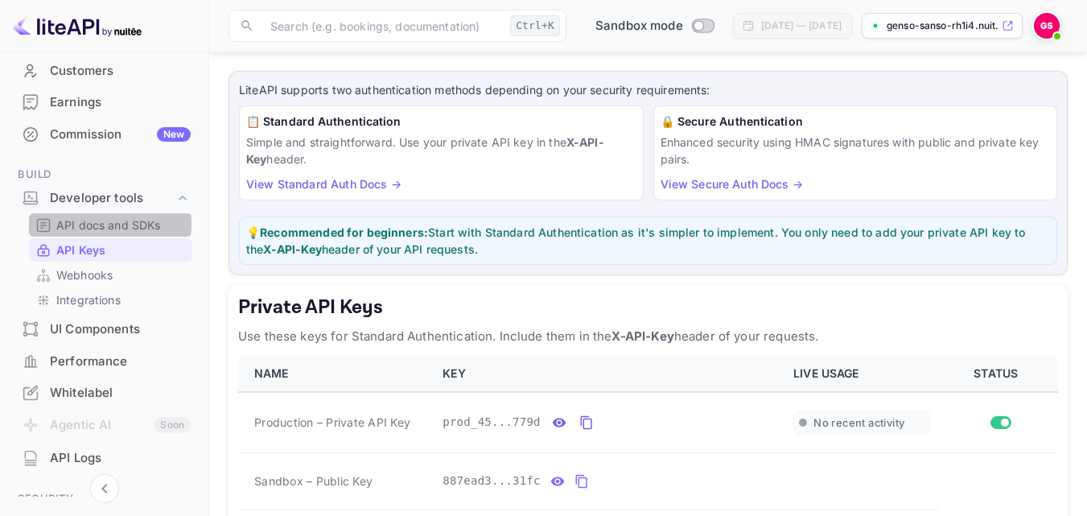
click at [109, 224] on p "API docs and SDKs" at bounding box center [108, 225] width 105 height 17
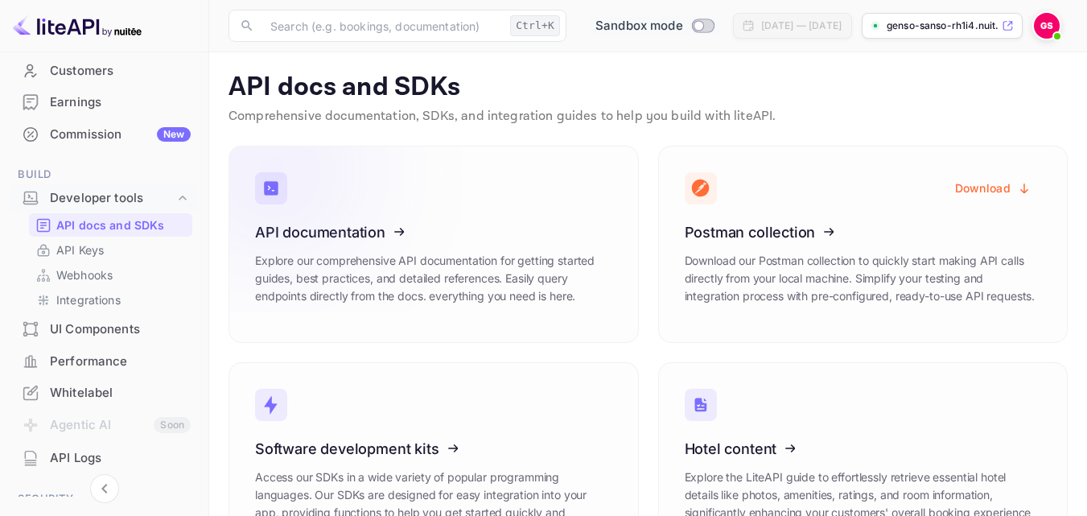
click at [333, 234] on icon at bounding box center [354, 229] width 250 height 166
